Goal: Transaction & Acquisition: Purchase product/service

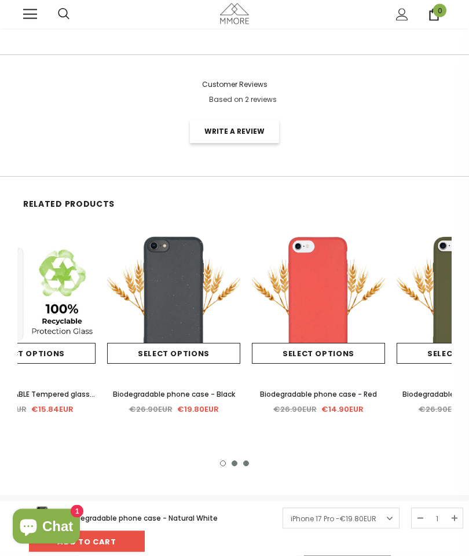
scroll to position [1846, 0]
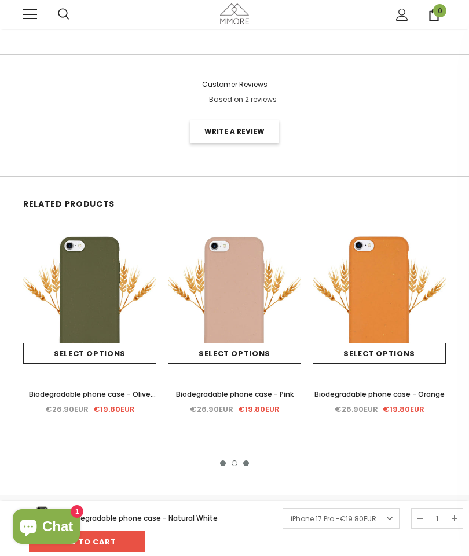
click at [218, 301] on img at bounding box center [234, 296] width 133 height 133
click at [239, 262] on img at bounding box center [234, 296] width 133 height 133
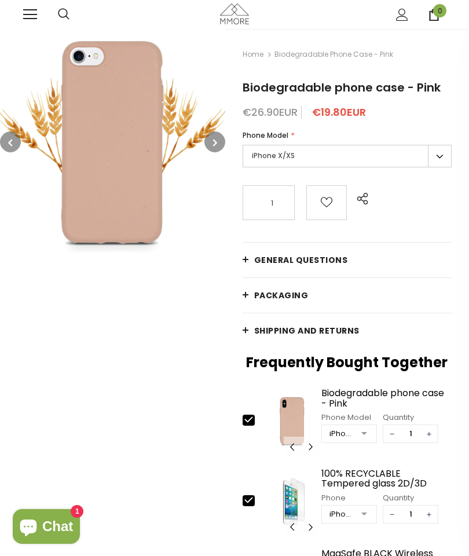
click at [217, 152] on img at bounding box center [112, 141] width 225 height 225
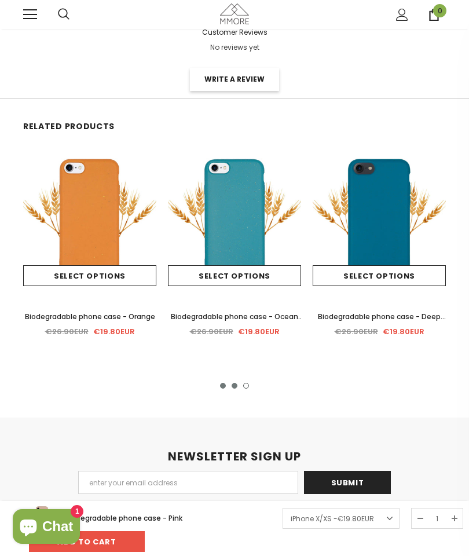
scroll to position [1871, 0]
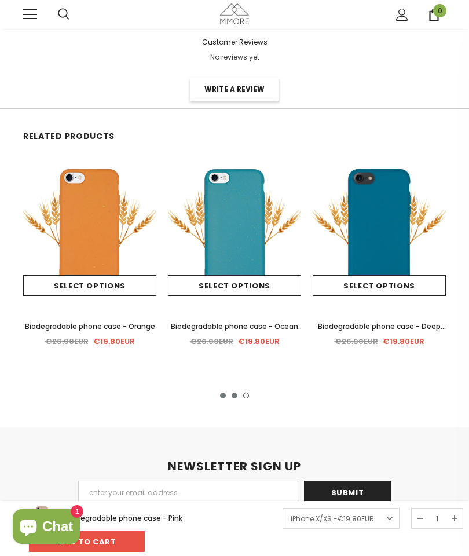
click at [32, 20] on link at bounding box center [30, 15] width 14 height 14
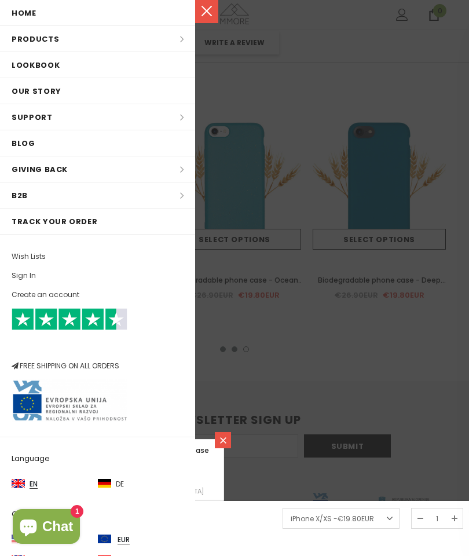
scroll to position [0, 0]
click at [179, 41] on li "Products Products All Products All Collections BUNDLES Organic Collection Wood …" at bounding box center [97, 39] width 195 height 26
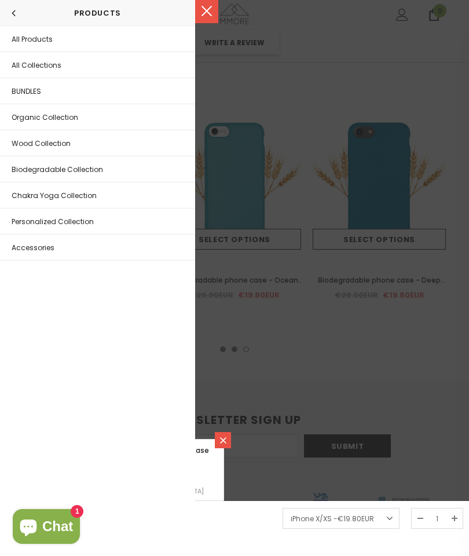
click at [164, 173] on link "Biodegradable Collection" at bounding box center [97, 169] width 195 height 26
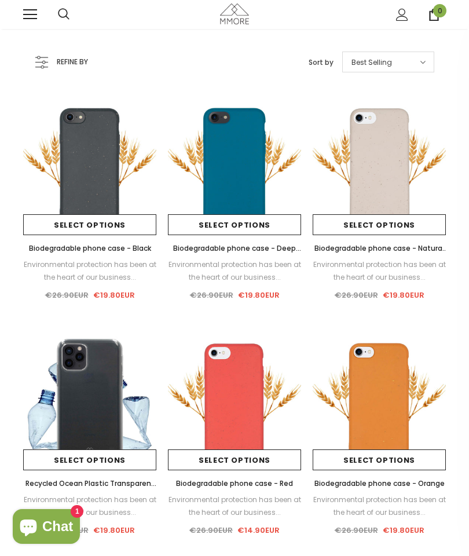
scroll to position [49, 0]
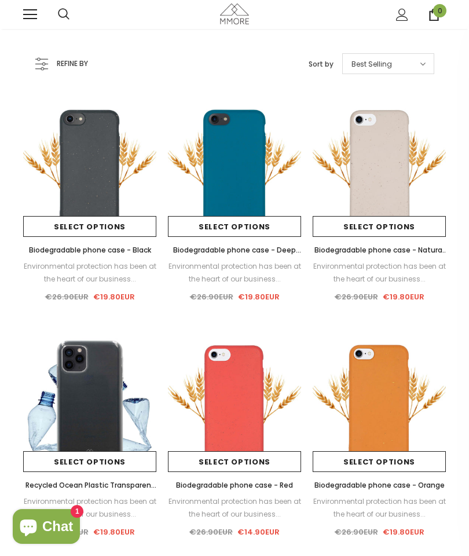
click at [387, 131] on img at bounding box center [379, 169] width 133 height 133
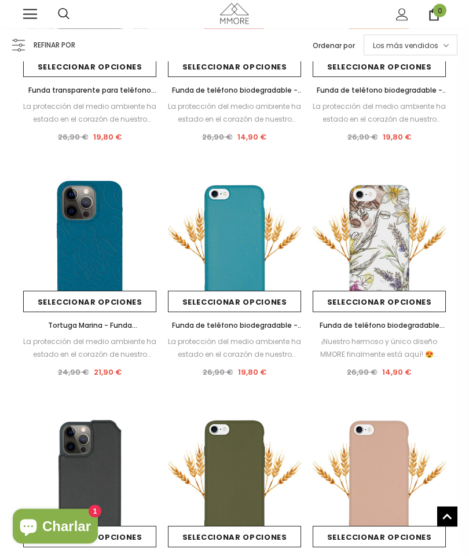
scroll to position [445, 0]
click at [373, 431] on img at bounding box center [379, 480] width 133 height 133
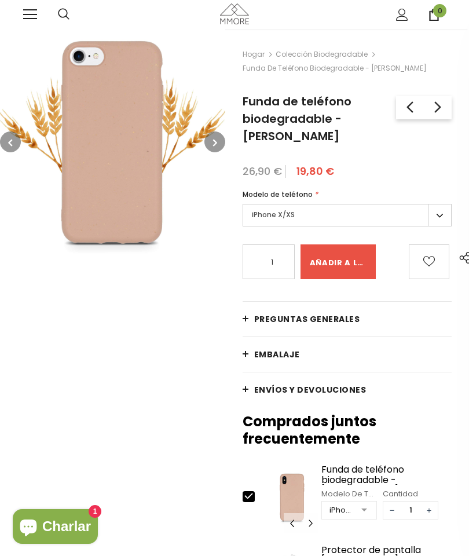
click at [448, 204] on label "iPhone X/XS" at bounding box center [347, 215] width 209 height 23
